Goal: Contribute content

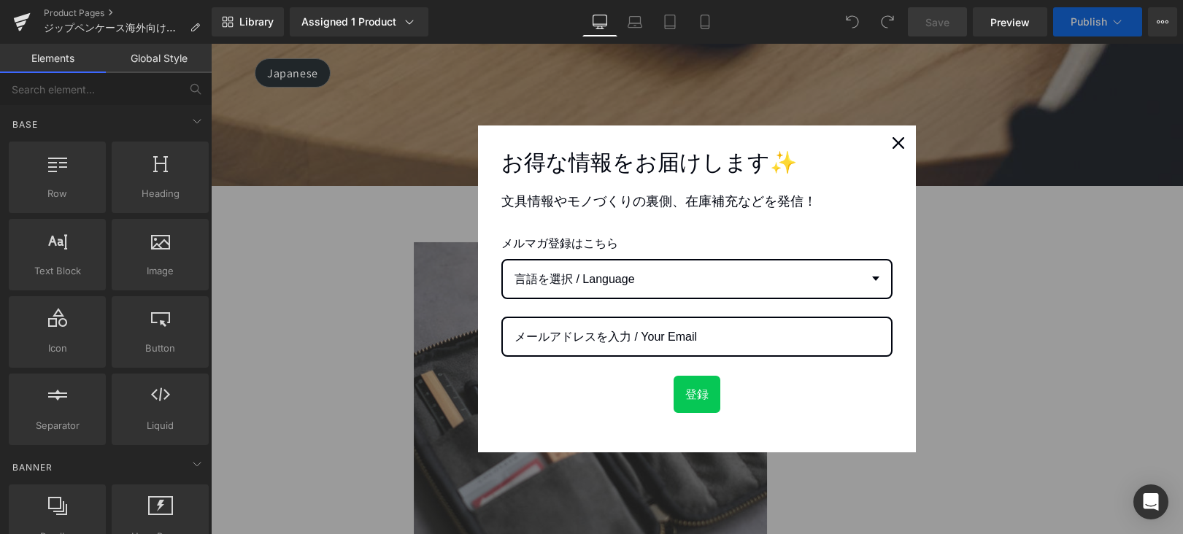
scroll to position [968, 0]
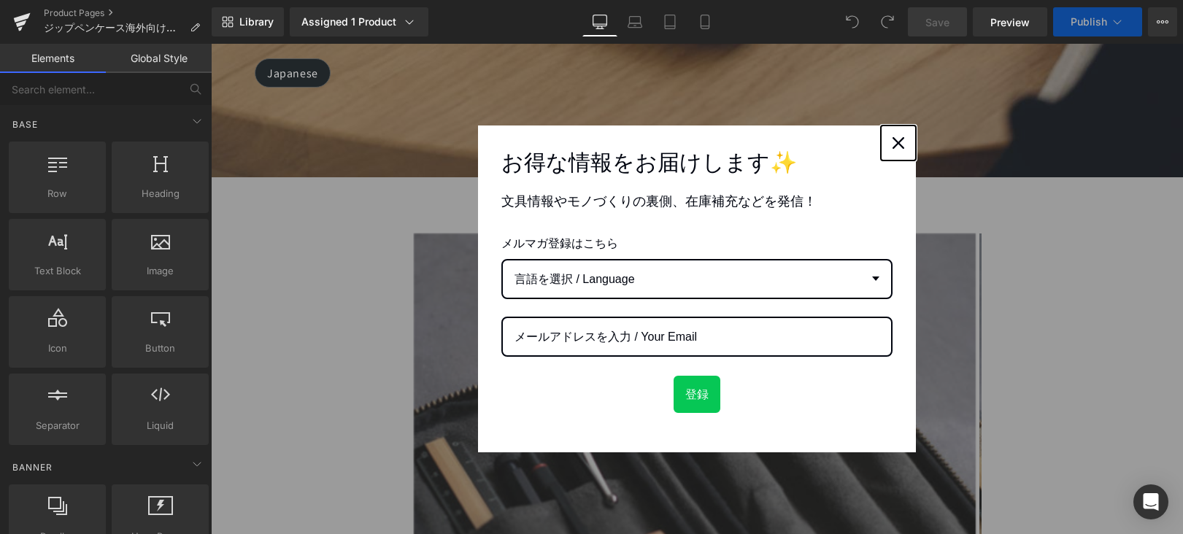
click at [893, 147] on icon "close icon" at bounding box center [899, 143] width 12 height 12
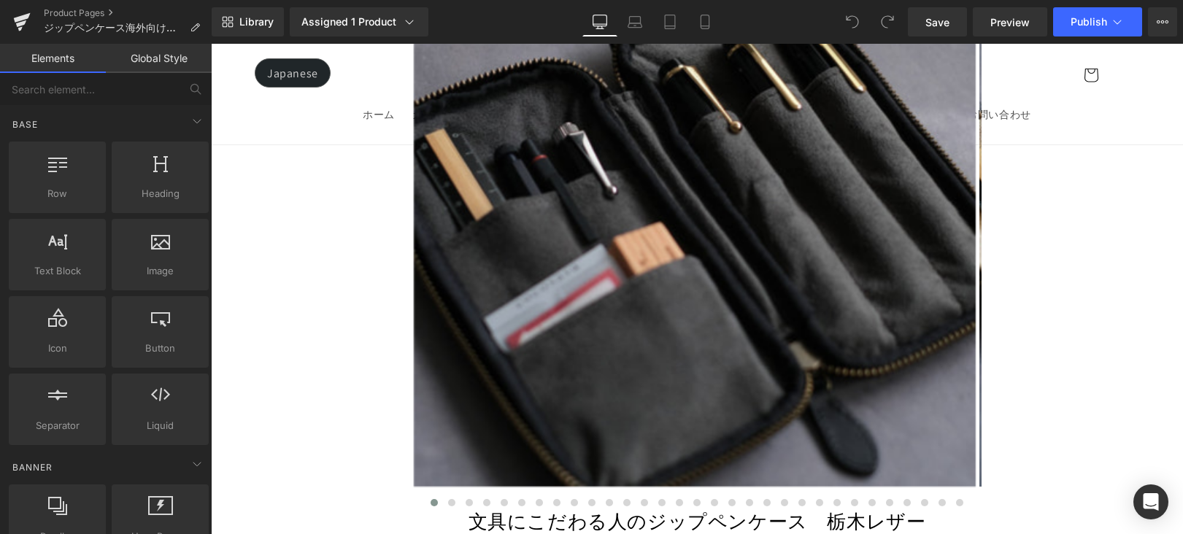
scroll to position [1781, 0]
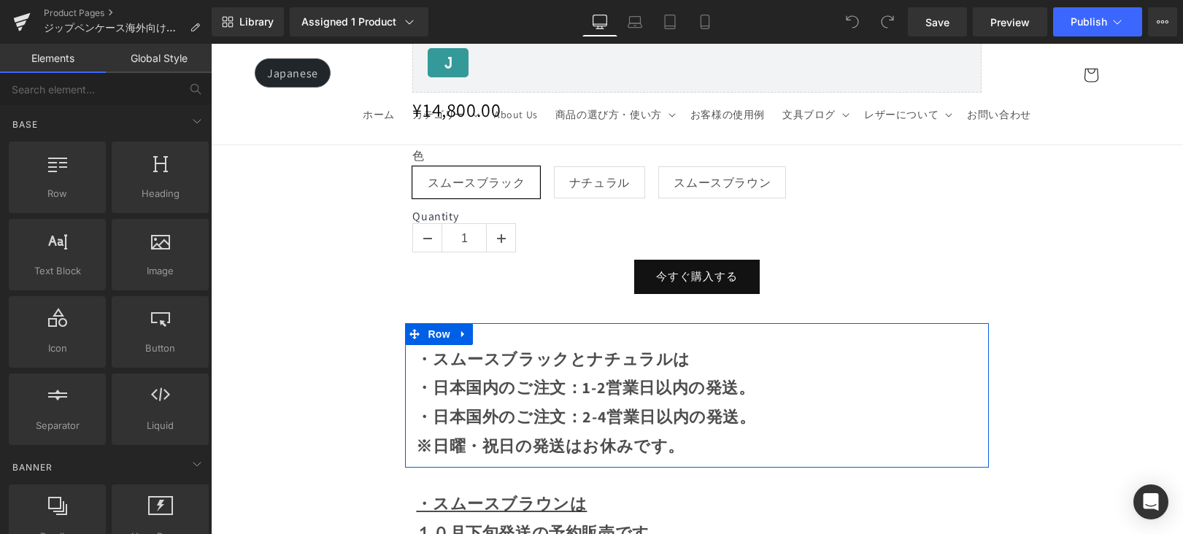
click at [466, 329] on icon at bounding box center [463, 334] width 10 height 11
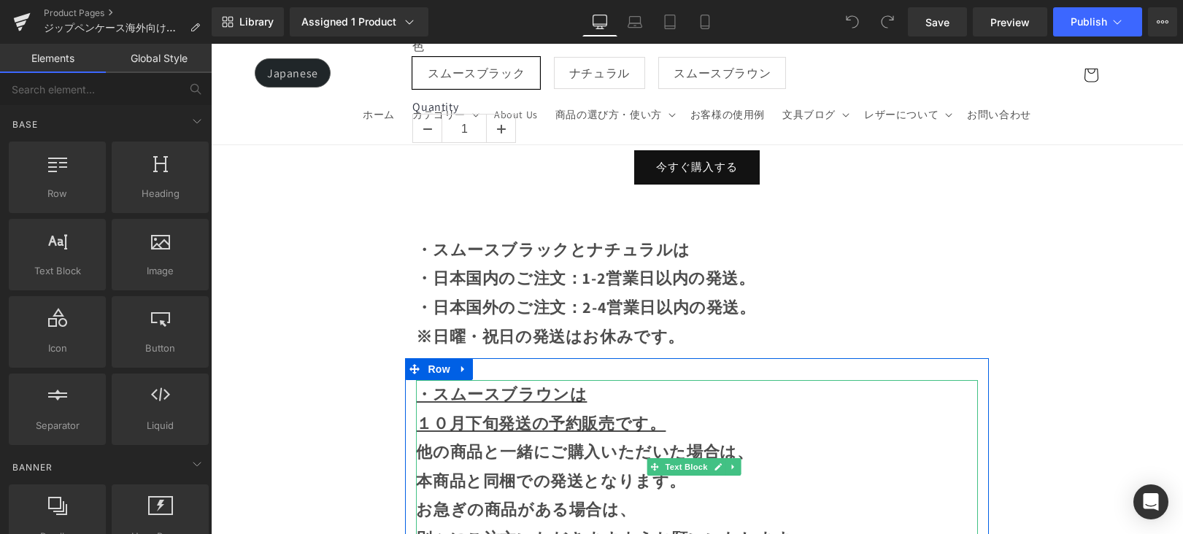
scroll to position [2027, 0]
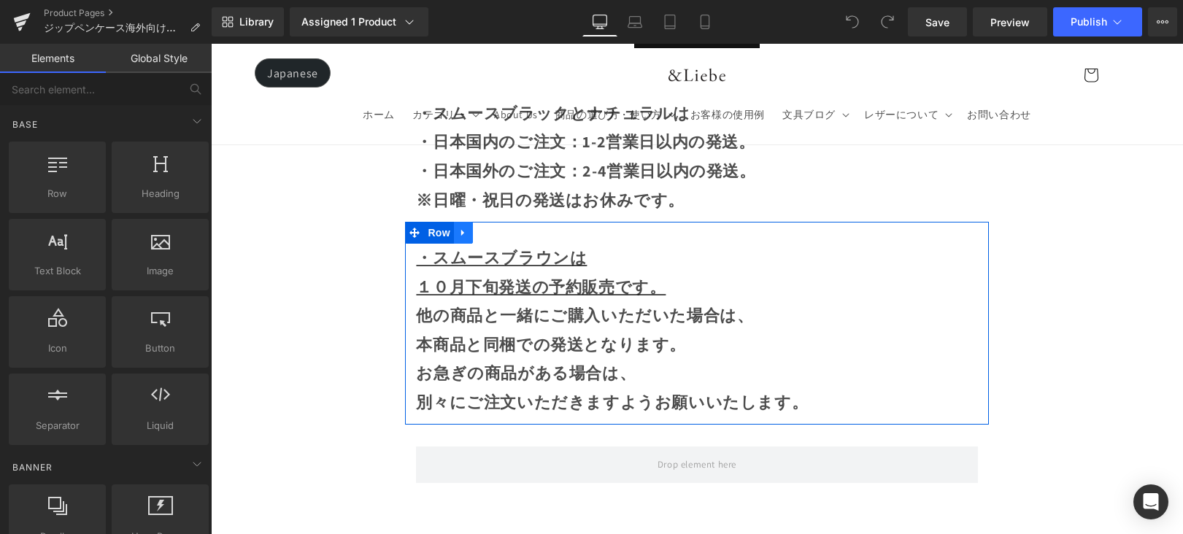
click at [464, 228] on icon at bounding box center [463, 233] width 10 height 11
click at [499, 229] on link at bounding box center [501, 233] width 19 height 22
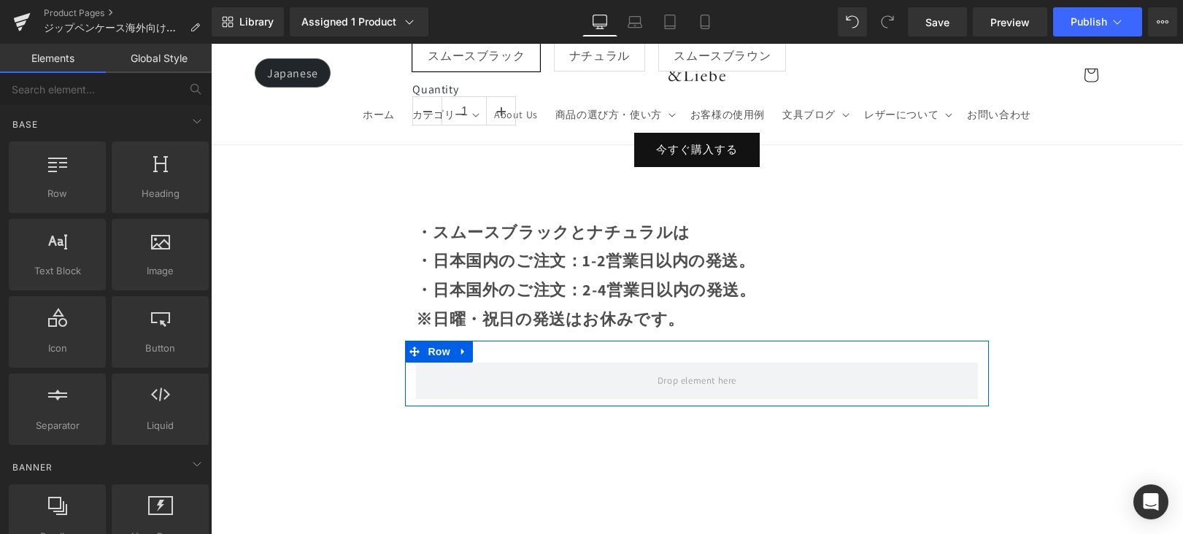
scroll to position [1904, 0]
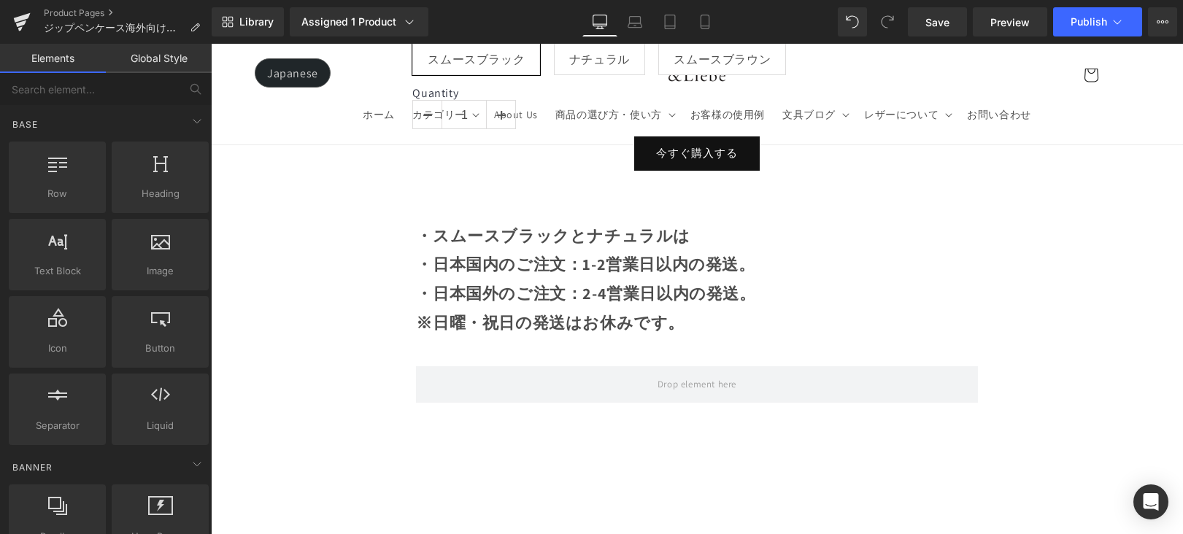
click at [431, 232] on strong "・スムースブラックとナチュラルは" at bounding box center [553, 236] width 274 height 20
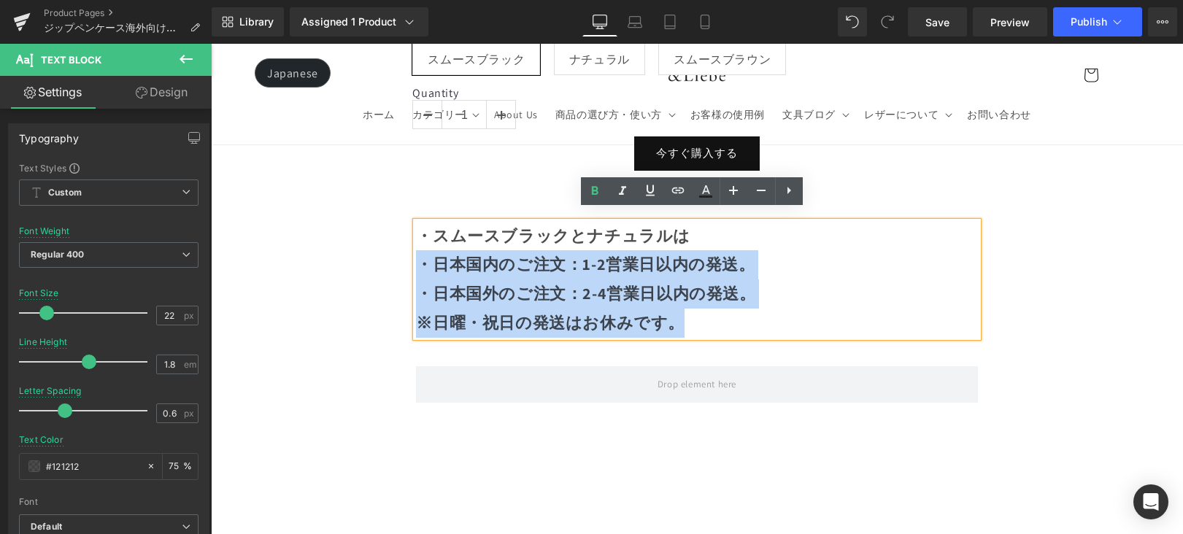
drag, startPoint x: 692, startPoint y: 231, endPoint x: 411, endPoint y: 231, distance: 281.1
click at [416, 231] on div "・スムースブラックとナチュラルは ・日本国内のご注文：1-2営業日以内の発送。 ・日本国外のご注文：2-4営業日以内の発送。 ※日曜・祝日の発送はお休みです。" at bounding box center [696, 279] width 561 height 115
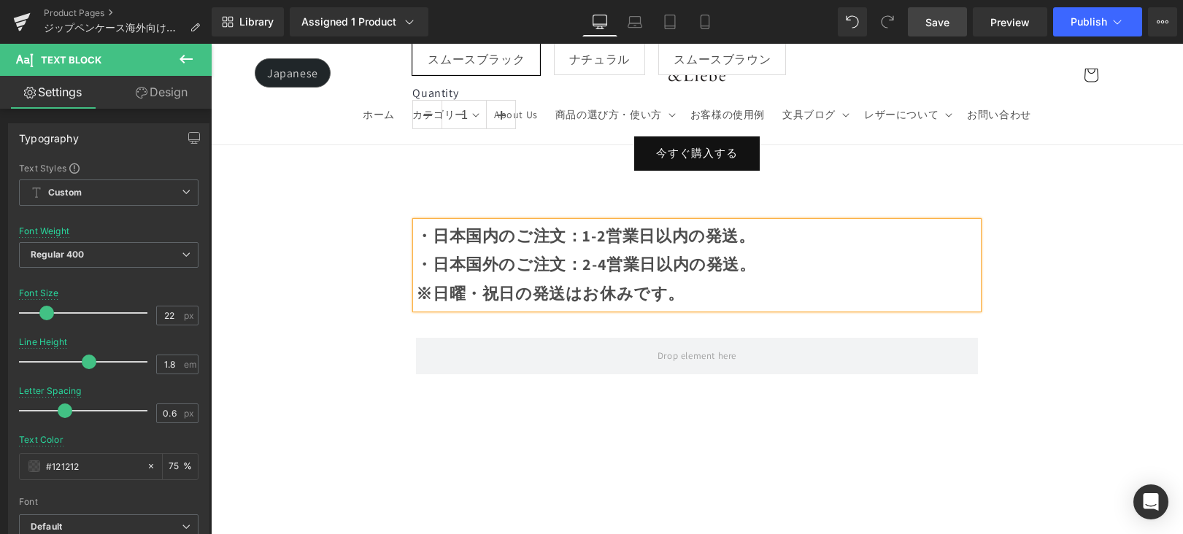
click at [928, 33] on link "Save" at bounding box center [937, 21] width 59 height 29
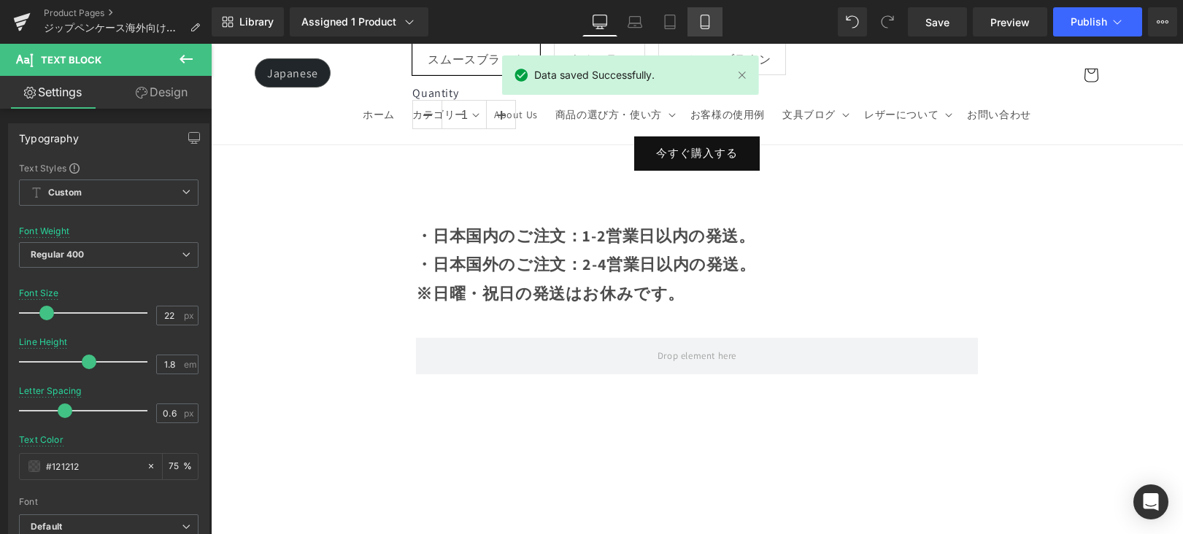
click at [705, 25] on icon at bounding box center [705, 22] width 15 height 15
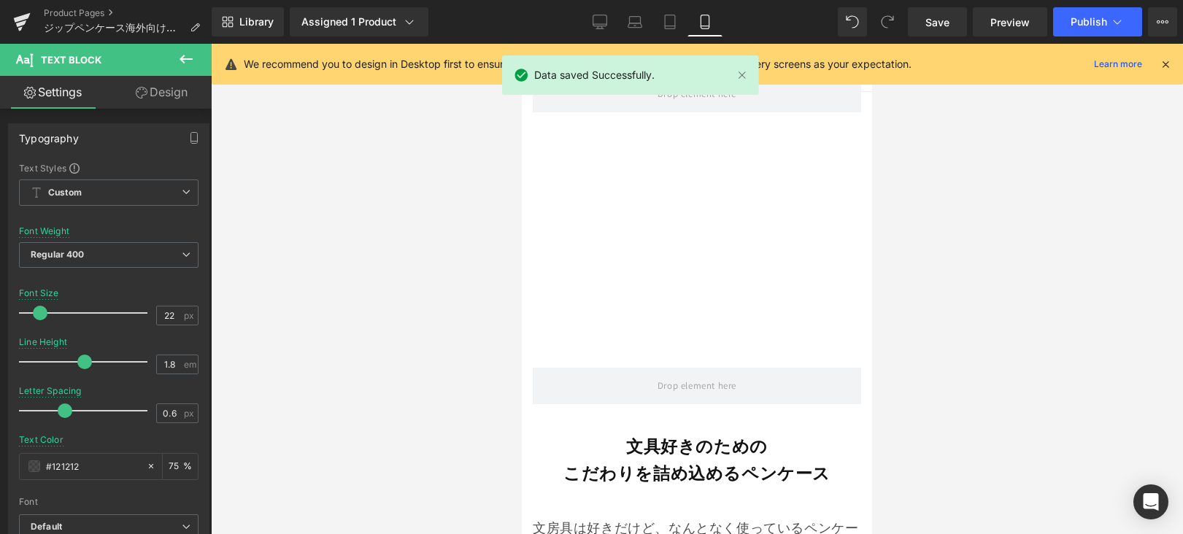
scroll to position [1062, 0]
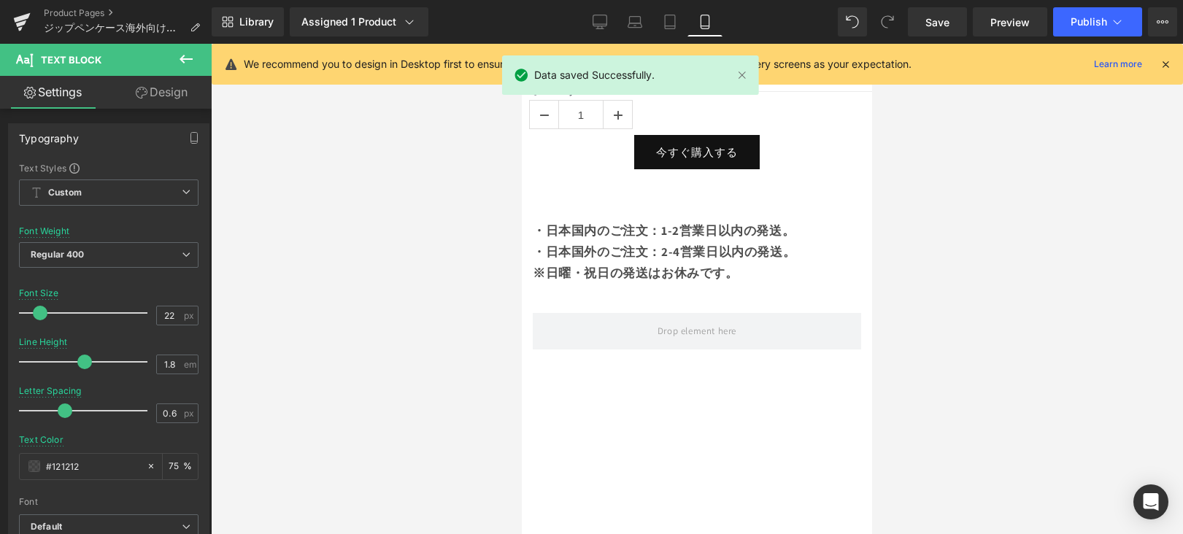
click at [1070, 37] on div "Library Assigned 1 Product Product Preview 文具にこだわる人のジップペンケース　栃木レザー Manage assig…" at bounding box center [698, 22] width 972 height 44
click at [1083, 28] on button "Publish" at bounding box center [1097, 21] width 89 height 29
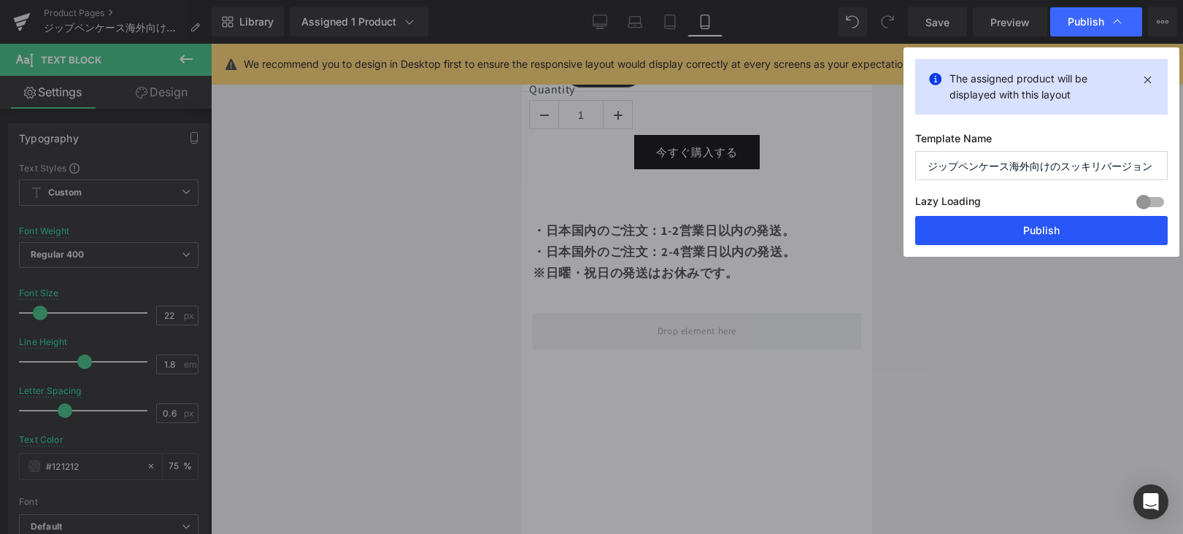
click at [1082, 225] on button "Publish" at bounding box center [1041, 230] width 253 height 29
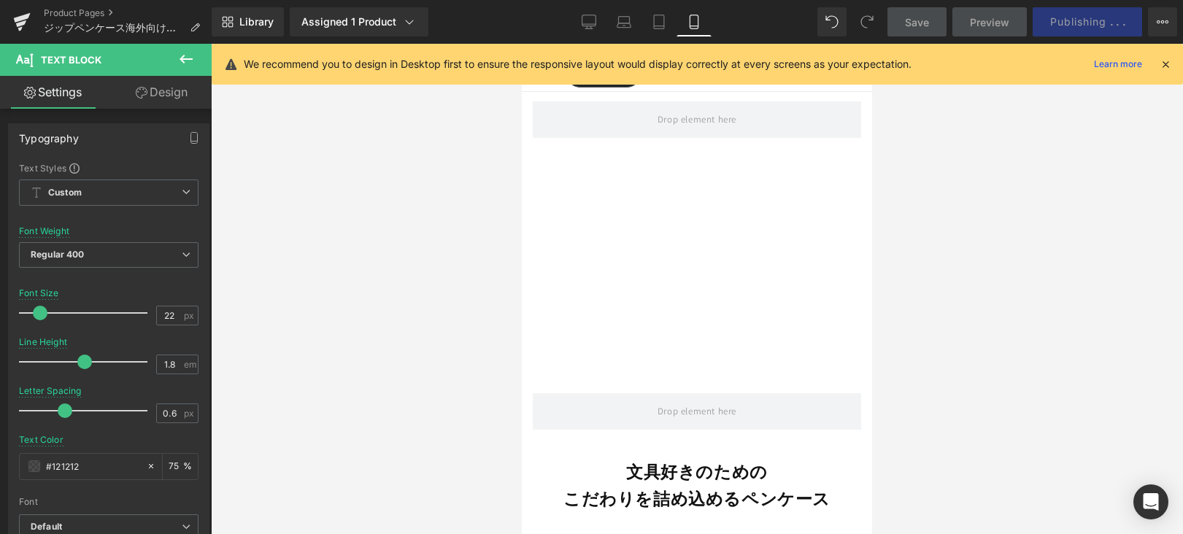
scroll to position [0, 0]
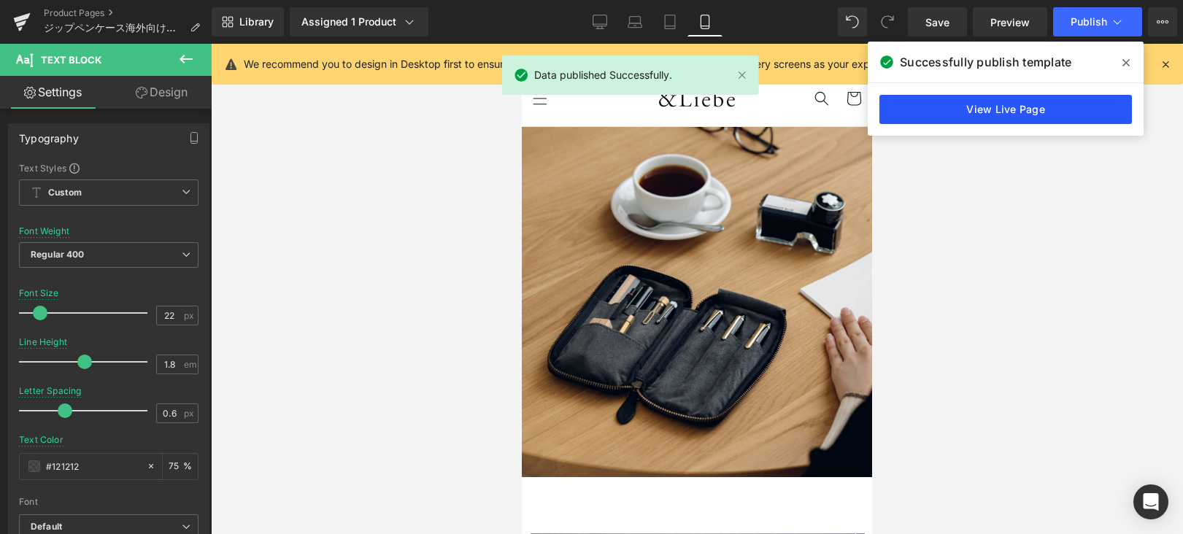
click at [956, 106] on link "View Live Page" at bounding box center [1006, 109] width 253 height 29
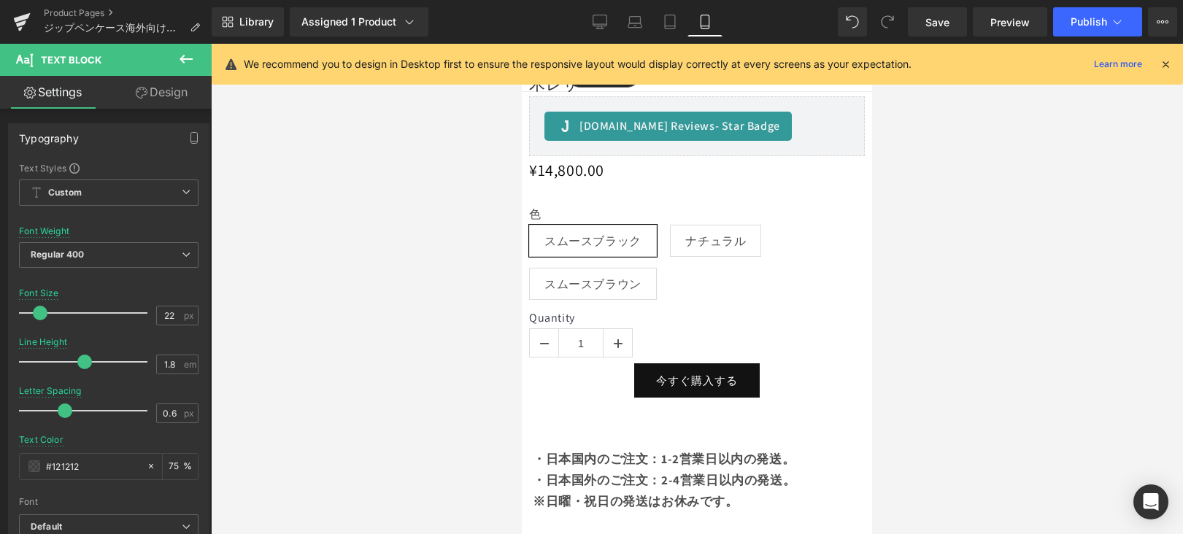
scroll to position [1097, 0]
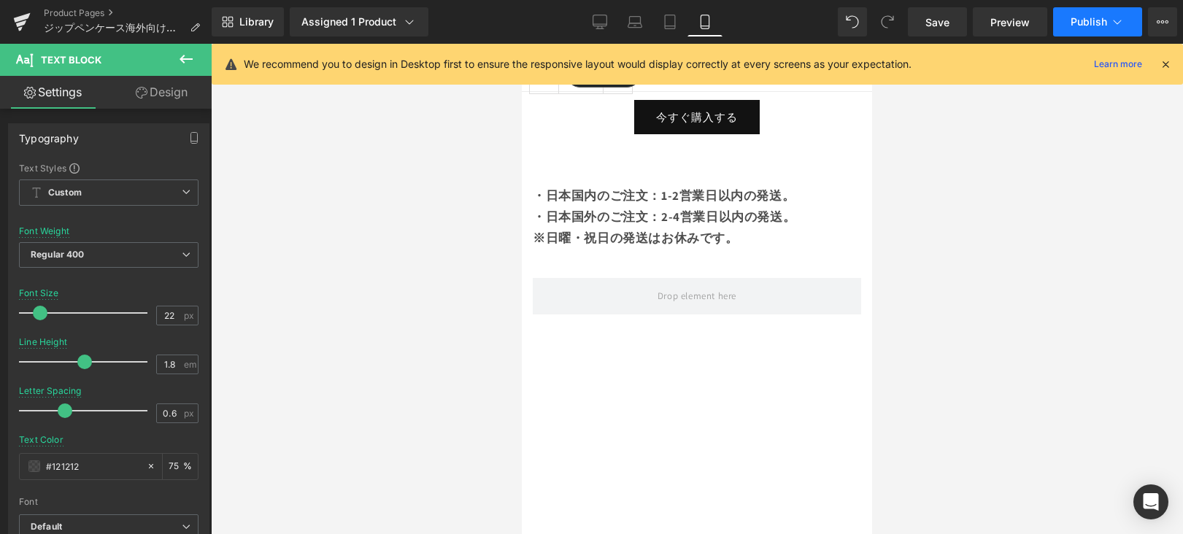
click at [1105, 16] on span "Publish" at bounding box center [1089, 22] width 37 height 12
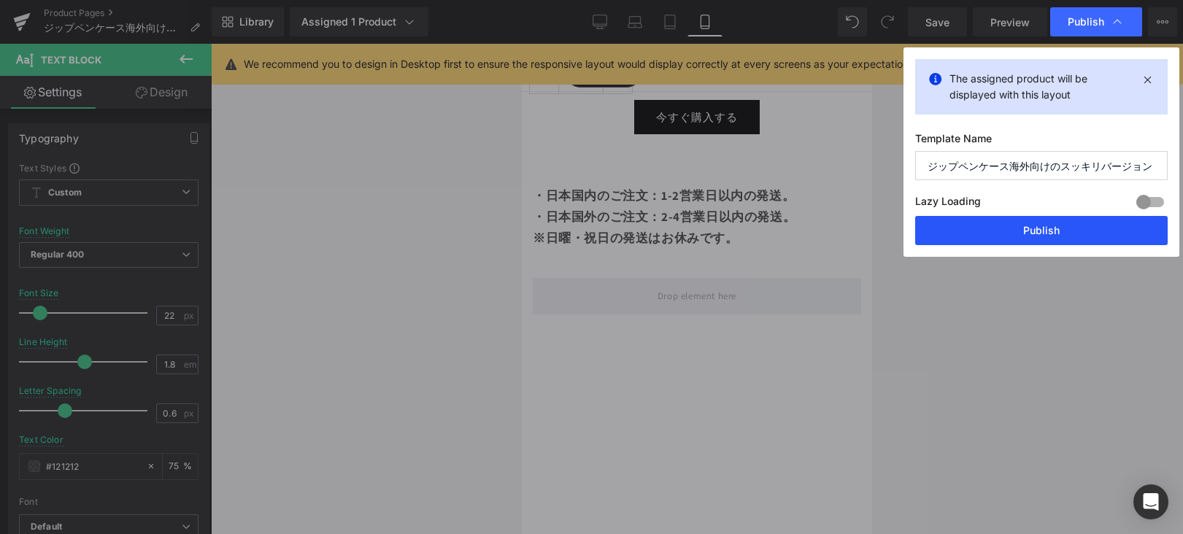
click at [1061, 232] on button "Publish" at bounding box center [1041, 230] width 253 height 29
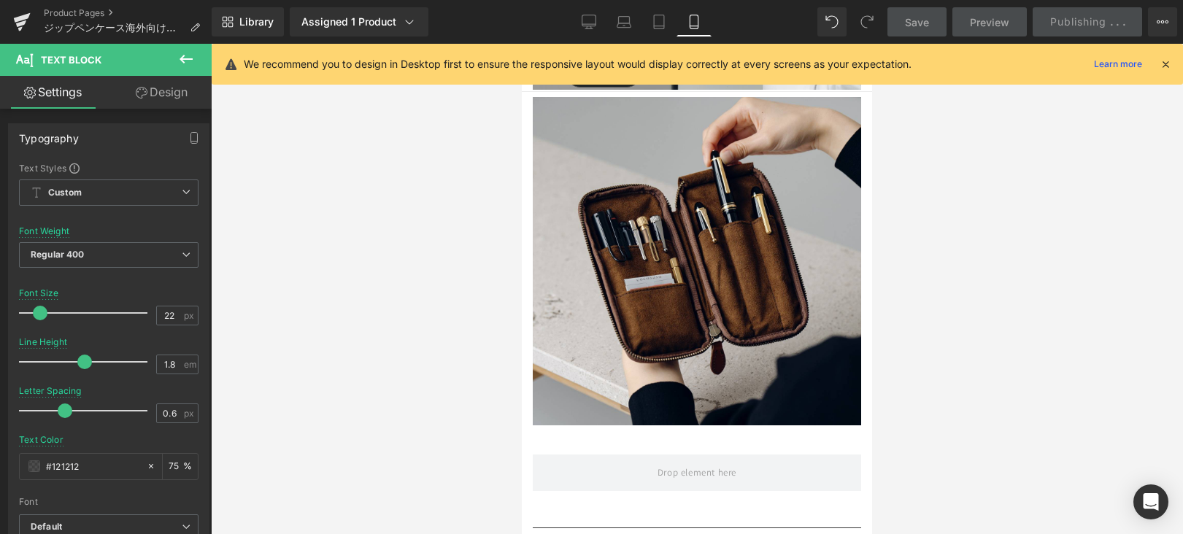
scroll to position [2727, 0]
